Goal: Information Seeking & Learning: Learn about a topic

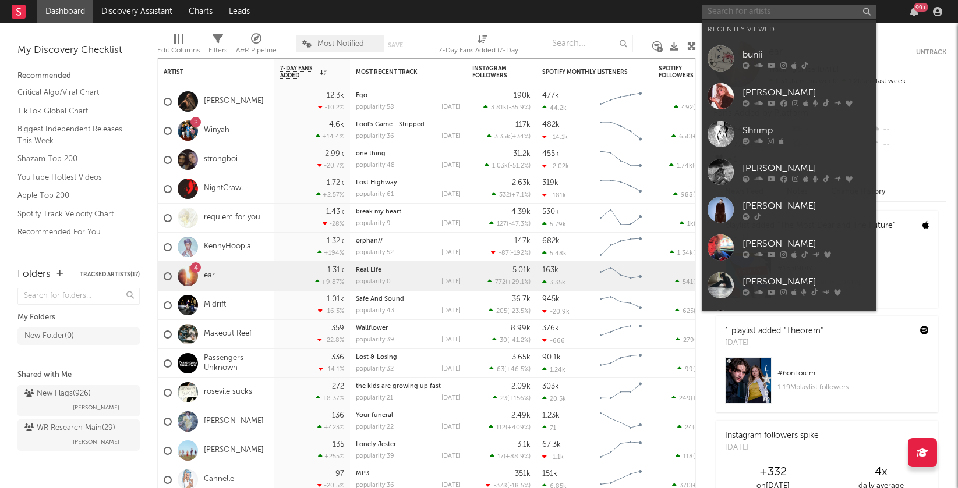
click at [743, 9] on input "text" at bounding box center [788, 12] width 175 height 15
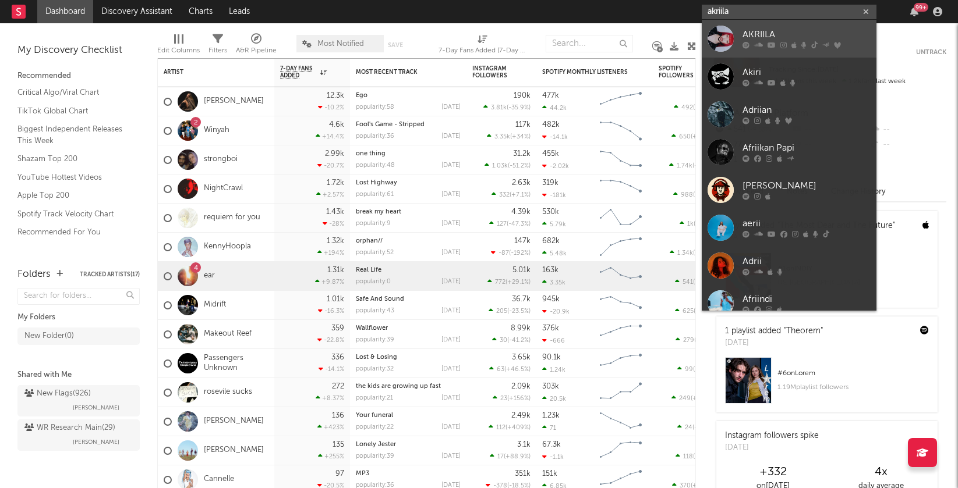
type input "akriila"
click at [753, 38] on div "AKRIILA" at bounding box center [806, 35] width 128 height 14
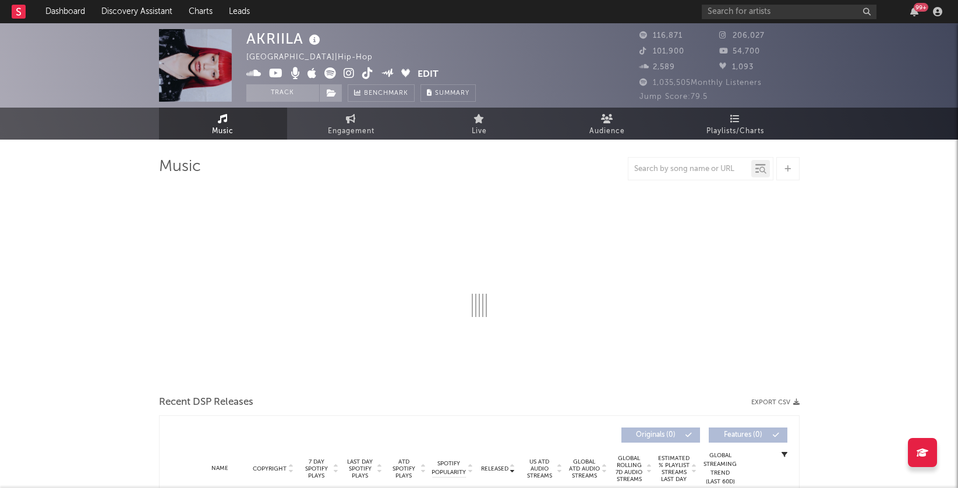
select select "6m"
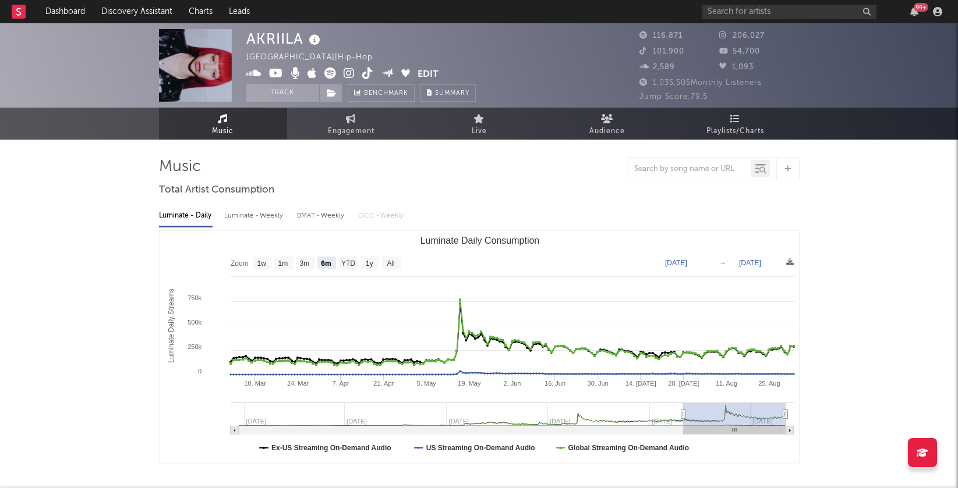
click at [350, 77] on icon at bounding box center [348, 74] width 11 height 12
